Goal: Task Accomplishment & Management: Use online tool/utility

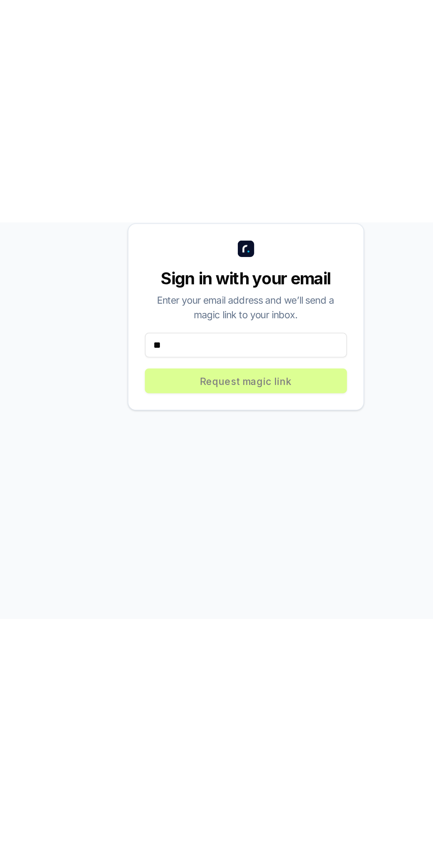
scroll to position [53, 0]
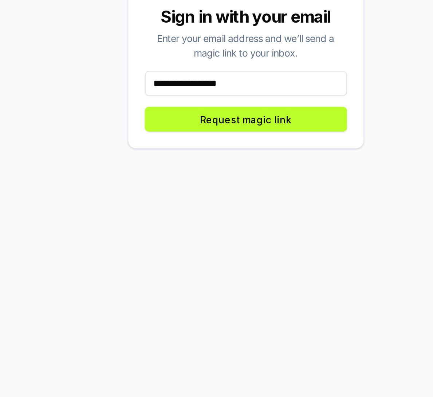
type input "**********"
click at [248, 243] on button "Request magic link" at bounding box center [216, 249] width 107 height 13
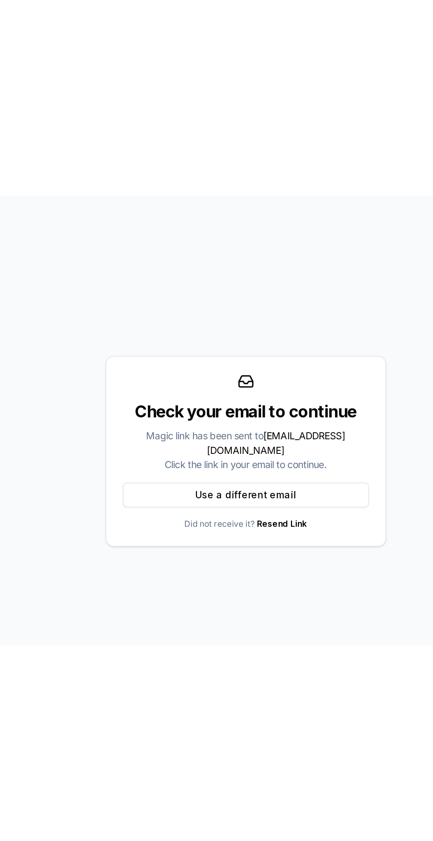
scroll to position [0, 0]
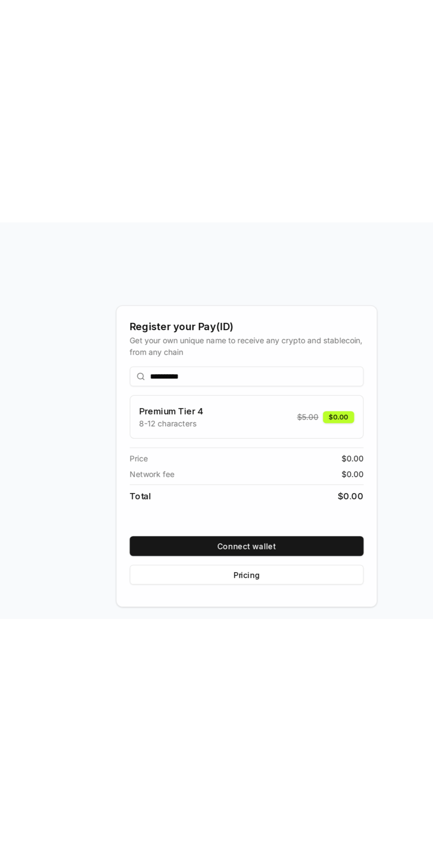
scroll to position [10, 0]
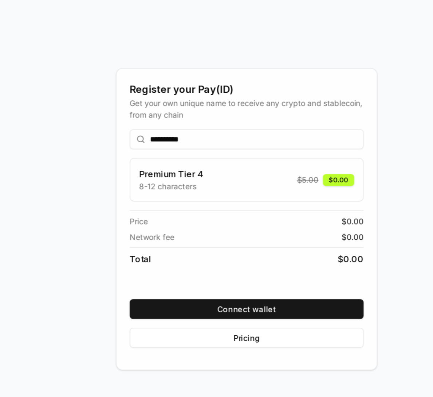
type input "**********"
click at [264, 293] on button "Connect wallet" at bounding box center [216, 286] width 155 height 13
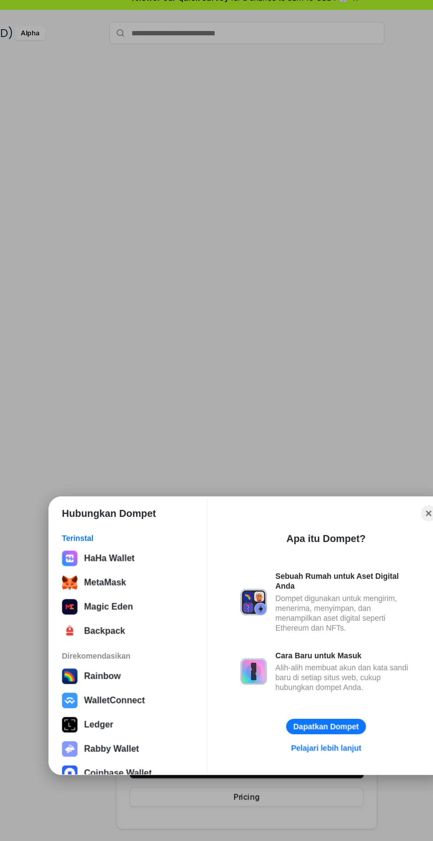
scroll to position [9, 0]
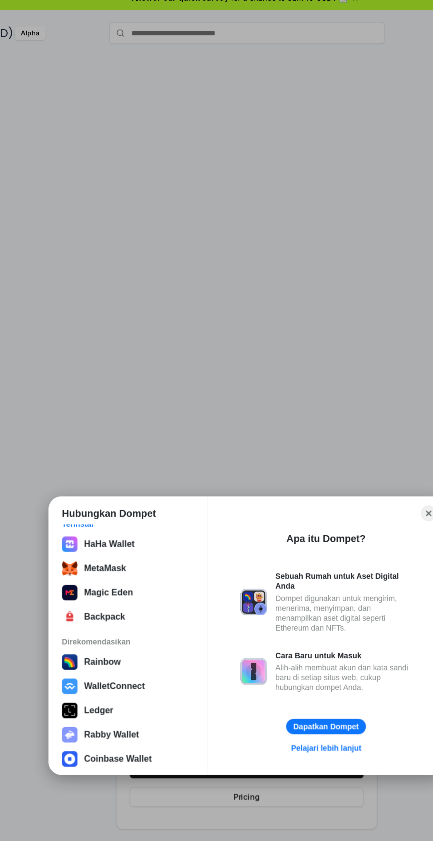
click at [167, 373] on button "MetaMask" at bounding box center [137, 376] width 91 height 15
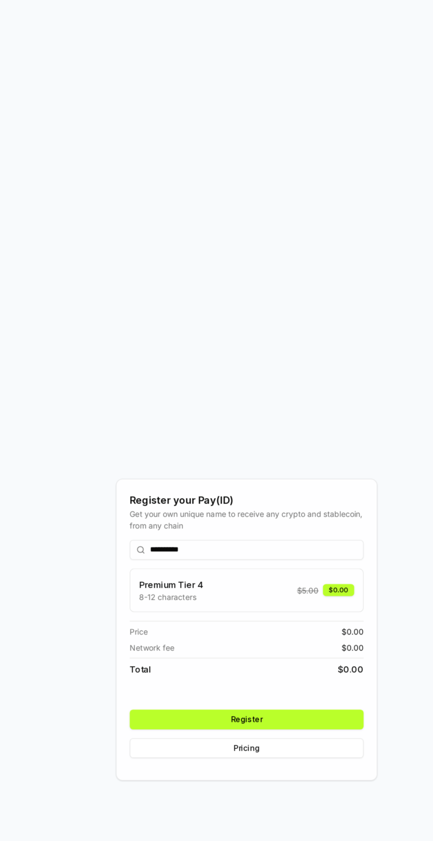
click at [265, 515] on button "Register" at bounding box center [216, 508] width 155 height 13
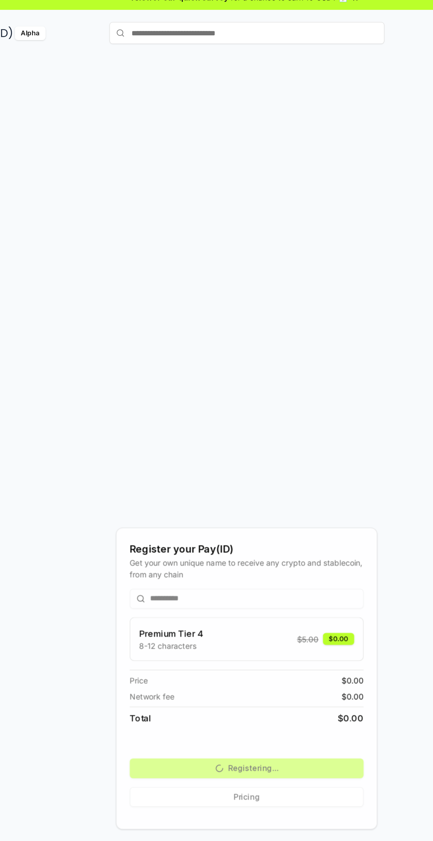
scroll to position [0, 0]
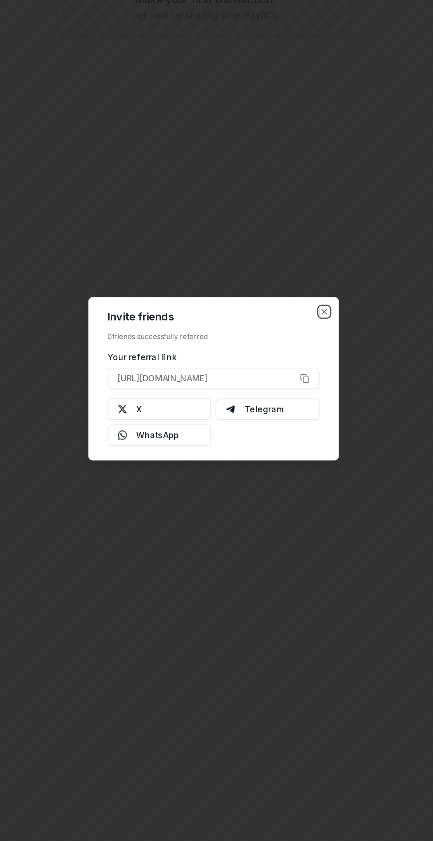
click at [291, 379] on icon "button" at bounding box center [290, 379] width 3 height 3
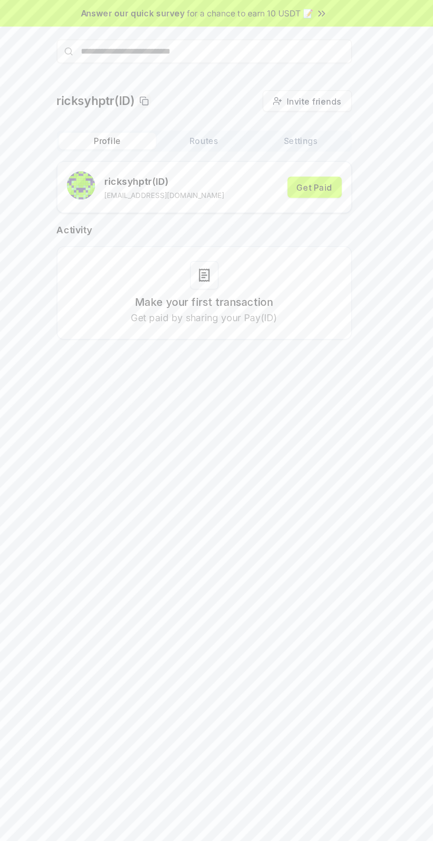
click at [286, 115] on button "Get Paid" at bounding box center [285, 115] width 34 height 13
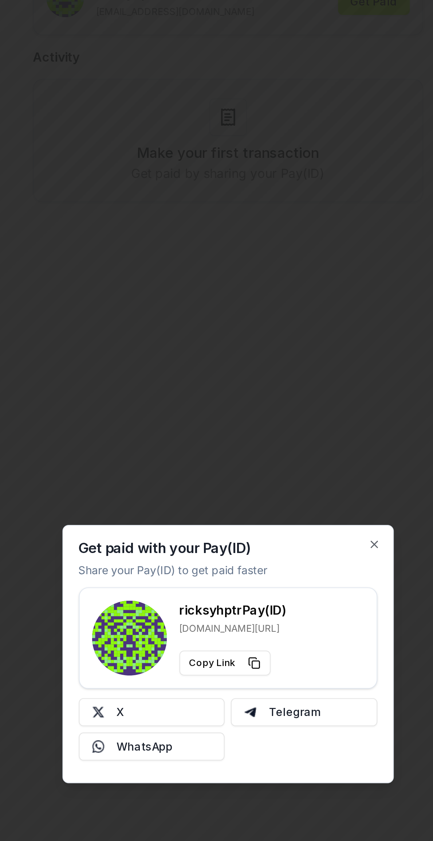
click at [207, 422] on button "Copy Link" at bounding box center [215, 425] width 43 height 12
click at [122, 388] on div at bounding box center [216, 420] width 433 height 841
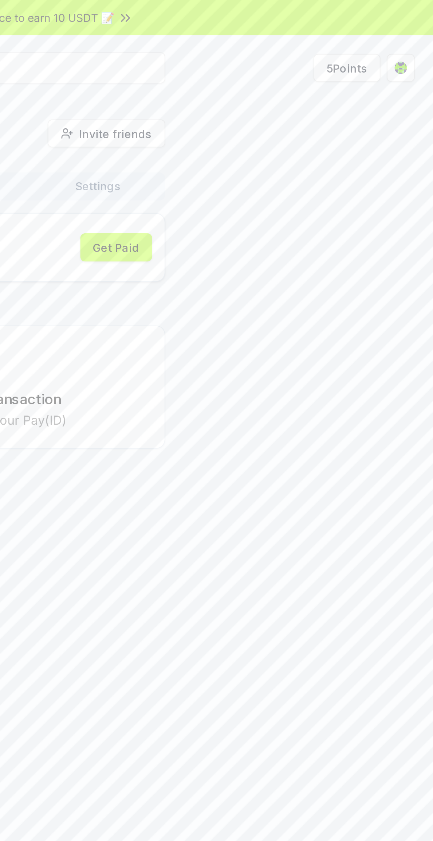
click at [418, 38] on html "Answer our quick survey for a chance to earn 10 USDT 📝 Alpha 5 Points ricksyhpt…" at bounding box center [216, 420] width 433 height 841
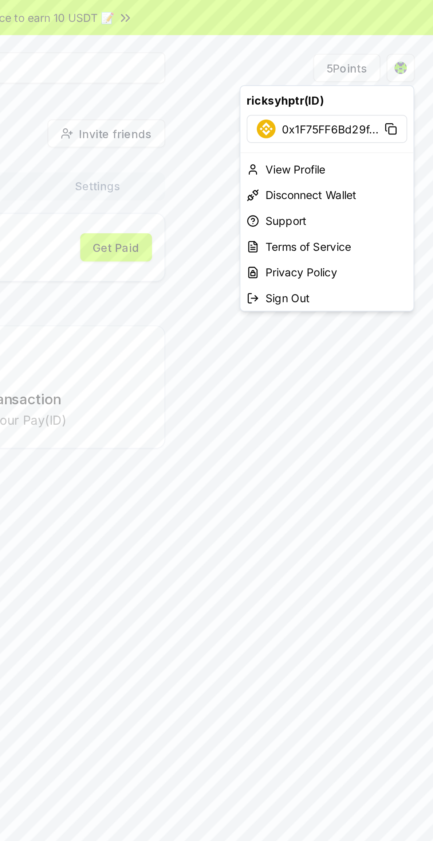
click at [420, 26] on html "Answer our quick survey for a chance to earn 10 USDT 📝 Alpha 5 Points ricksyhpt…" at bounding box center [216, 420] width 433 height 841
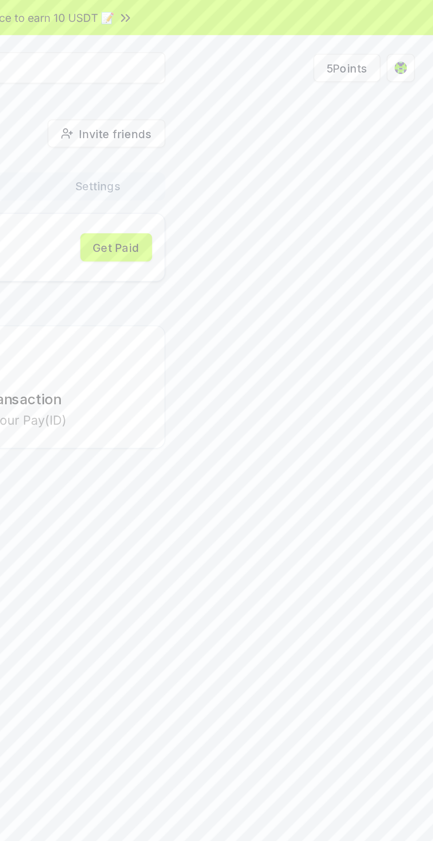
click at [394, 32] on button "5 Points" at bounding box center [392, 31] width 31 height 13
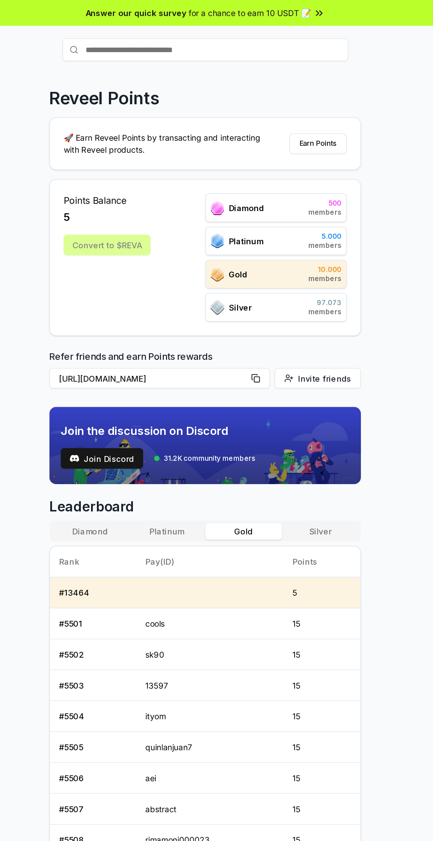
click at [290, 338] on button "Silver" at bounding box center [290, 338] width 49 height 11
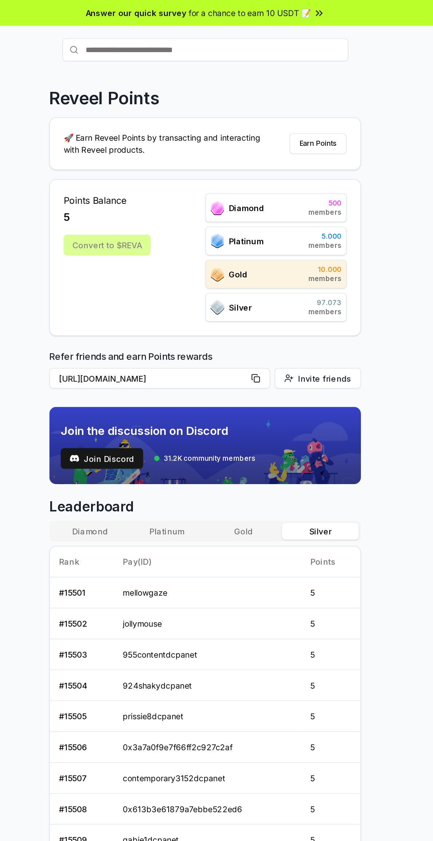
click at [208, 348] on th "Pay(ID)" at bounding box center [219, 358] width 120 height 20
click at [199, 336] on button "Platinum" at bounding box center [192, 338] width 49 height 11
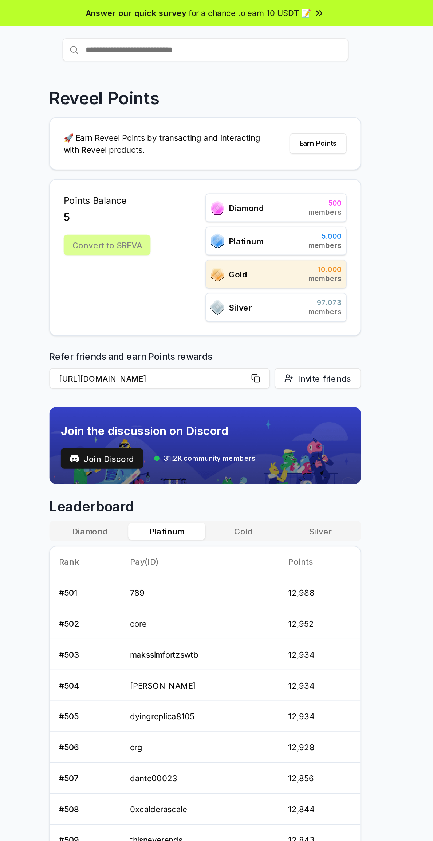
click at [243, 337] on button "Gold" at bounding box center [241, 338] width 49 height 11
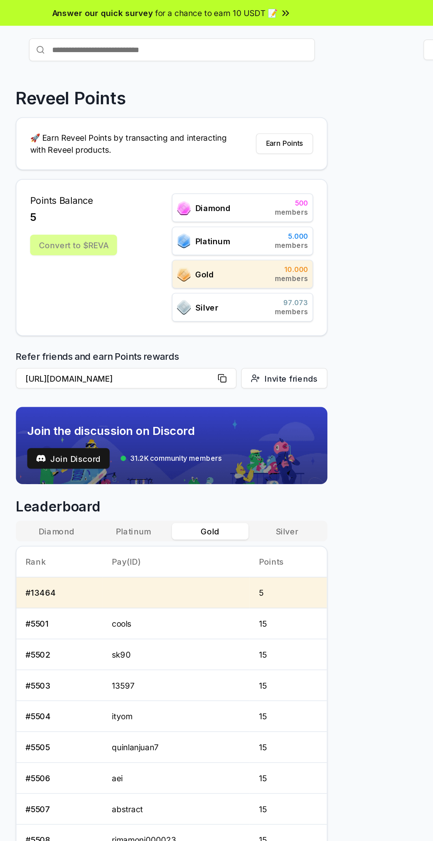
click at [281, 93] on button "Earn Points" at bounding box center [288, 91] width 36 height 13
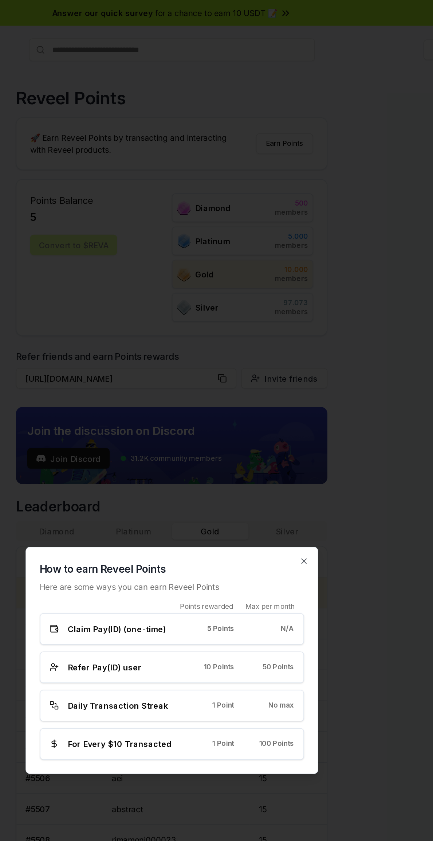
click at [281, 450] on span "No max" at bounding box center [286, 449] width 16 height 6
click at [167, 449] on span "Daily Transaction Streak" at bounding box center [183, 449] width 64 height 8
click at [160, 470] on span "For Every $10 Transacted" at bounding box center [184, 474] width 66 height 8
click at [149, 473] on div "For Every $10 Transacted" at bounding box center [178, 474] width 79 height 8
click at [151, 474] on span "For Every $10 Transacted" at bounding box center [184, 474] width 66 height 8
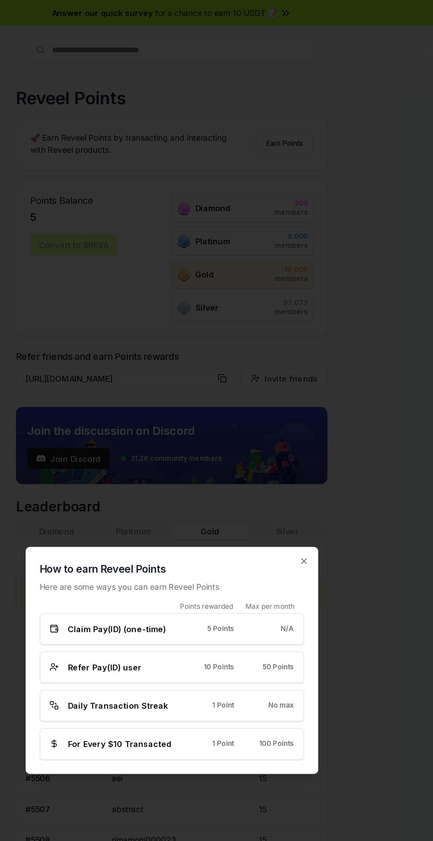
click at [154, 474] on span "For Every $10 Transacted" at bounding box center [184, 474] width 66 height 8
click at [198, 402] on span "Claim Pay(ID) (one-time)" at bounding box center [182, 401] width 63 height 8
click at [203, 405] on div "Claim Pay(ID) (one-time) 5 Points N/A" at bounding box center [217, 400] width 168 height 20
click at [302, 357] on icon "button" at bounding box center [301, 357] width 6 height 6
